Goal: Task Accomplishment & Management: Manage account settings

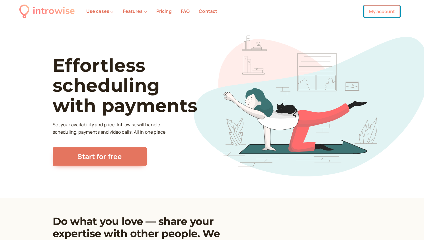
click at [382, 15] on link "My account" at bounding box center [381, 11] width 36 height 12
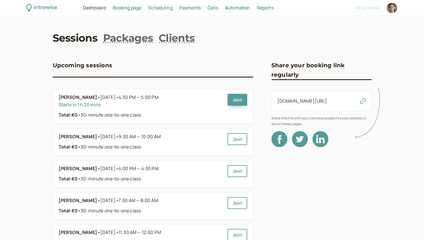
click at [130, 11] on link "Booking page Booking" at bounding box center [127, 7] width 28 height 7
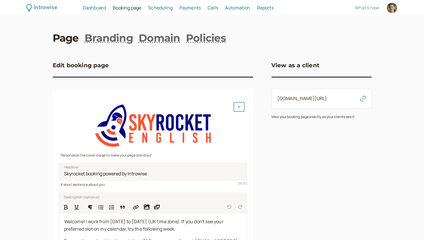
click at [164, 9] on span "Scheduling" at bounding box center [160, 8] width 24 height 6
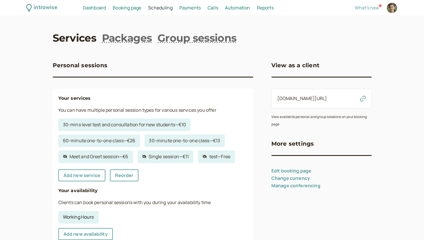
click at [78, 216] on link "Working Hours" at bounding box center [78, 217] width 40 height 13
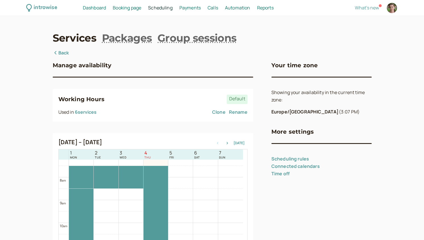
scroll to position [163, 0]
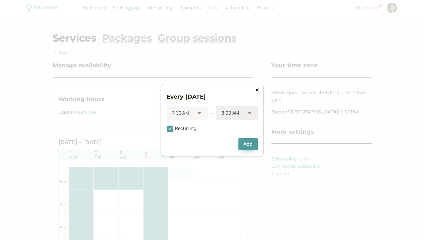
click at [236, 117] on div at bounding box center [233, 113] width 24 height 8
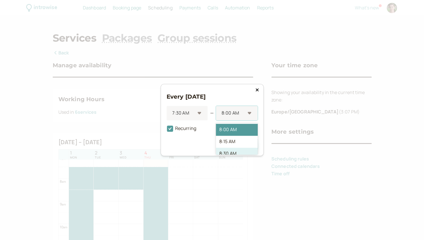
click at [236, 152] on div "8:30 AM" at bounding box center [237, 154] width 42 height 12
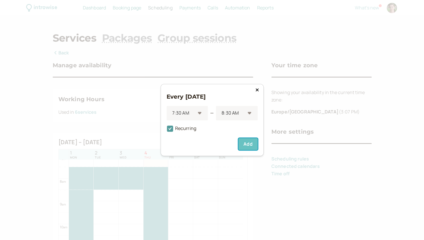
click at [250, 144] on button "Add" at bounding box center [247, 144] width 19 height 12
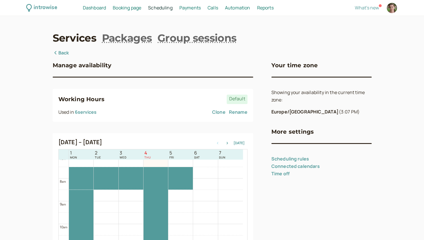
click at [59, 54] on link "Back" at bounding box center [61, 52] width 17 height 7
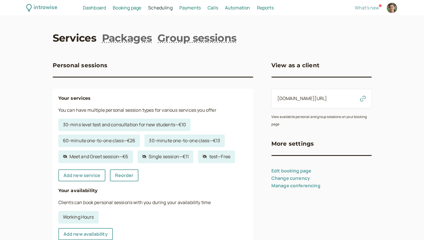
click at [93, 8] on span "Dashboard" at bounding box center [94, 8] width 23 height 6
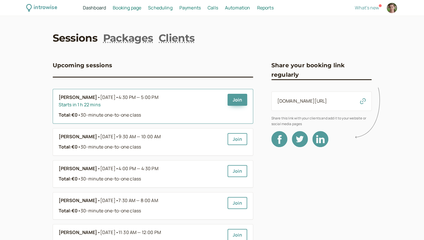
click at [132, 98] on span "4:30 PM — 5:00 PM" at bounding box center [138, 97] width 40 height 6
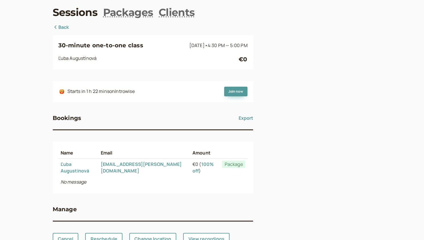
scroll to position [40, 0]
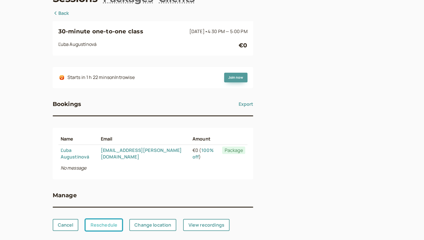
click at [112, 219] on link "Reschedule" at bounding box center [103, 225] width 37 height 12
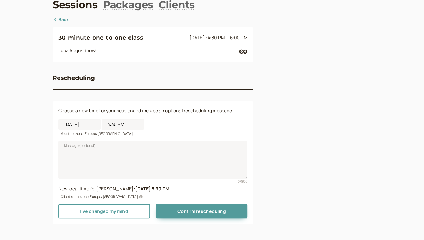
scroll to position [33, 0]
click at [117, 125] on input "4:30 PM" at bounding box center [123, 124] width 42 height 11
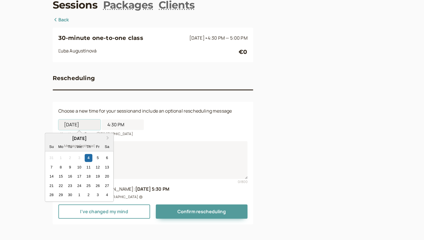
click at [84, 125] on input "[DATE]" at bounding box center [79, 124] width 42 height 11
click at [97, 158] on div "5" at bounding box center [98, 158] width 8 height 8
type input "[DATE]"
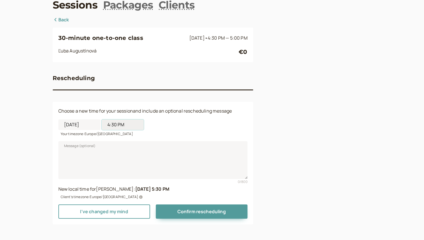
click at [115, 123] on input "4:30 PM" at bounding box center [123, 124] width 42 height 11
click at [122, 164] on li "7:30 AM" at bounding box center [122, 166] width 24 height 9
type input "7:30 AM"
click at [111, 155] on textarea "Message (optional)" at bounding box center [152, 160] width 189 height 38
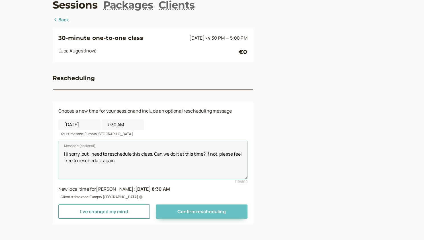
type textarea "Hi sorry, but I need to reschedule this class. Can we do it at this time? If no…"
click at [199, 215] on button "Confirm rescheduling" at bounding box center [202, 211] width 92 height 14
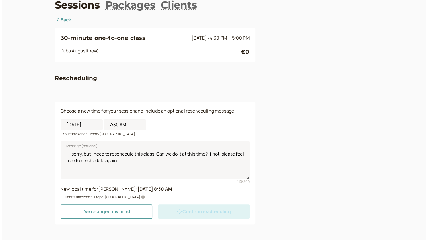
scroll to position [0, 0]
